Goal: Information Seeking & Learning: Learn about a topic

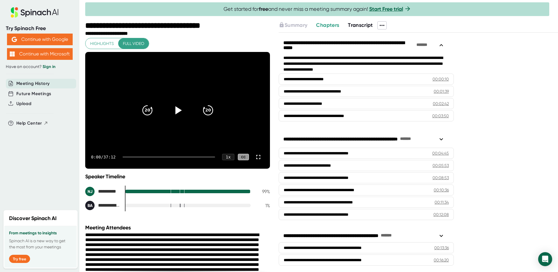
click at [356, 27] on span "Transcript" at bounding box center [360, 25] width 25 height 6
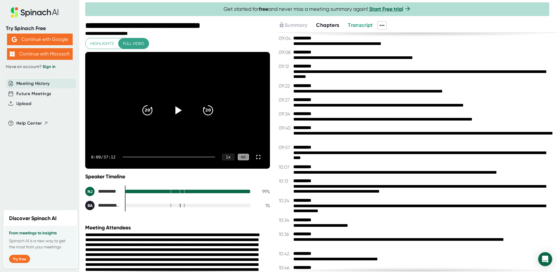
scroll to position [1283, 0]
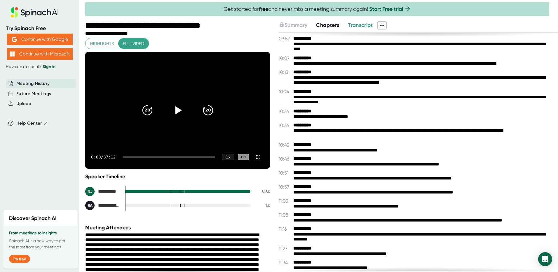
click at [328, 25] on span "Chapters" at bounding box center [327, 25] width 23 height 6
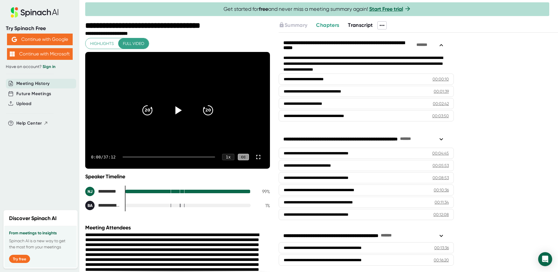
click at [383, 24] on icon at bounding box center [381, 25] width 7 height 7
click at [390, 38] on div "Copy Summary" at bounding box center [400, 38] width 34 height 6
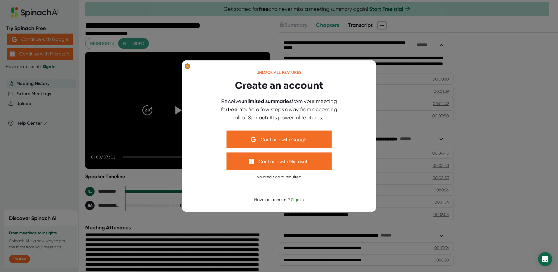
click at [189, 67] on ellipse at bounding box center [187, 66] width 6 height 6
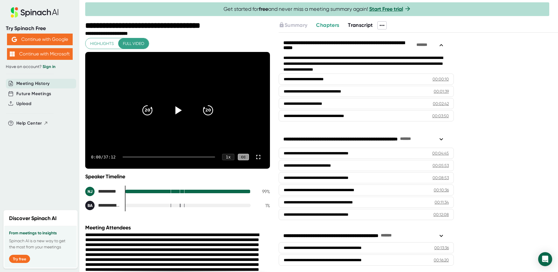
click at [382, 29] on icon at bounding box center [381, 25] width 7 height 7
click at [391, 46] on div "Copy Transcript" at bounding box center [400, 47] width 35 height 6
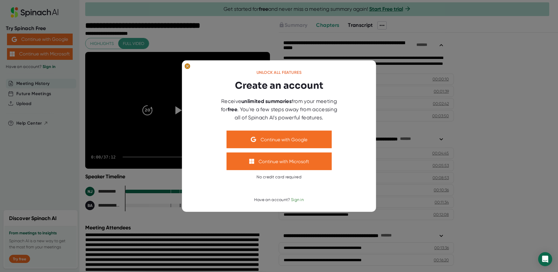
click at [188, 67] on icon at bounding box center [187, 66] width 3 height 3
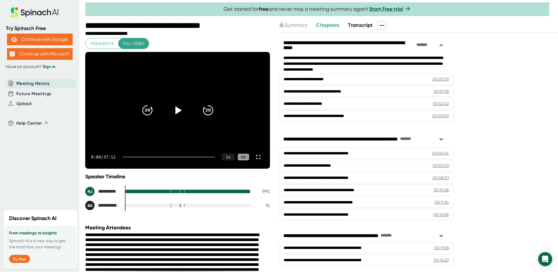
click at [362, 25] on span "Transcript" at bounding box center [360, 25] width 25 height 6
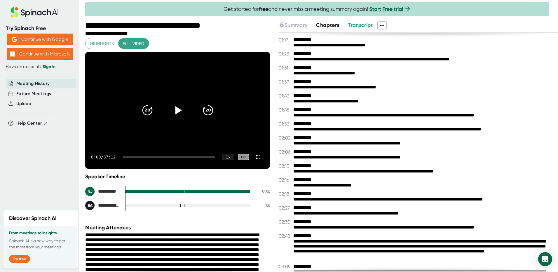
scroll to position [175, 0]
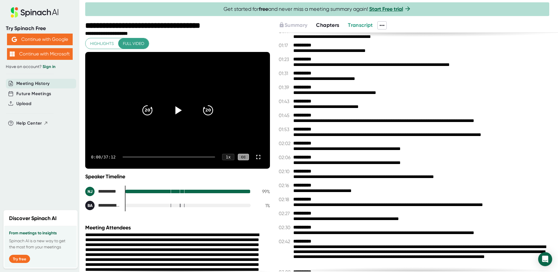
drag, startPoint x: 399, startPoint y: 157, endPoint x: 287, endPoint y: 198, distance: 119.2
click at [287, 198] on span "02:18" at bounding box center [284, 200] width 13 height 6
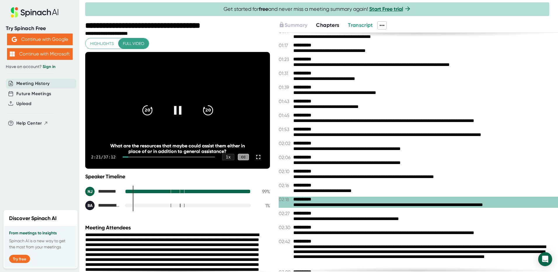
click at [175, 109] on icon at bounding box center [177, 110] width 15 height 15
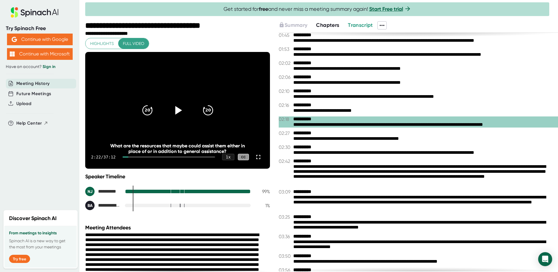
scroll to position [262, 0]
